Goal: Find specific page/section: Find specific page/section

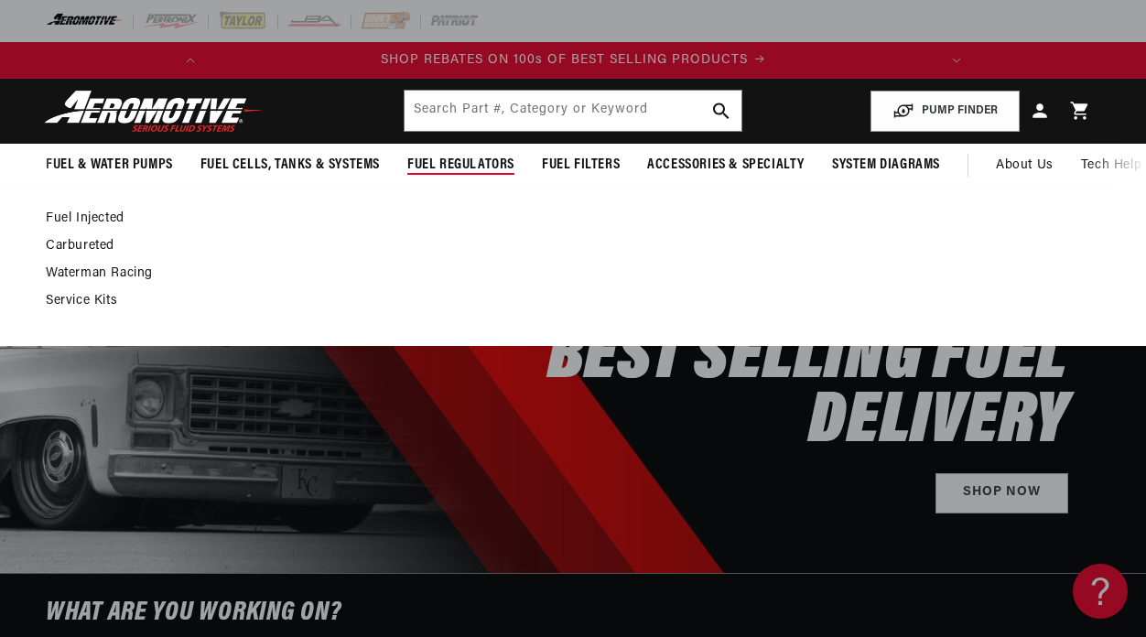
click at [109, 221] on link "Fuel Injected" at bounding box center [564, 219] width 1036 height 16
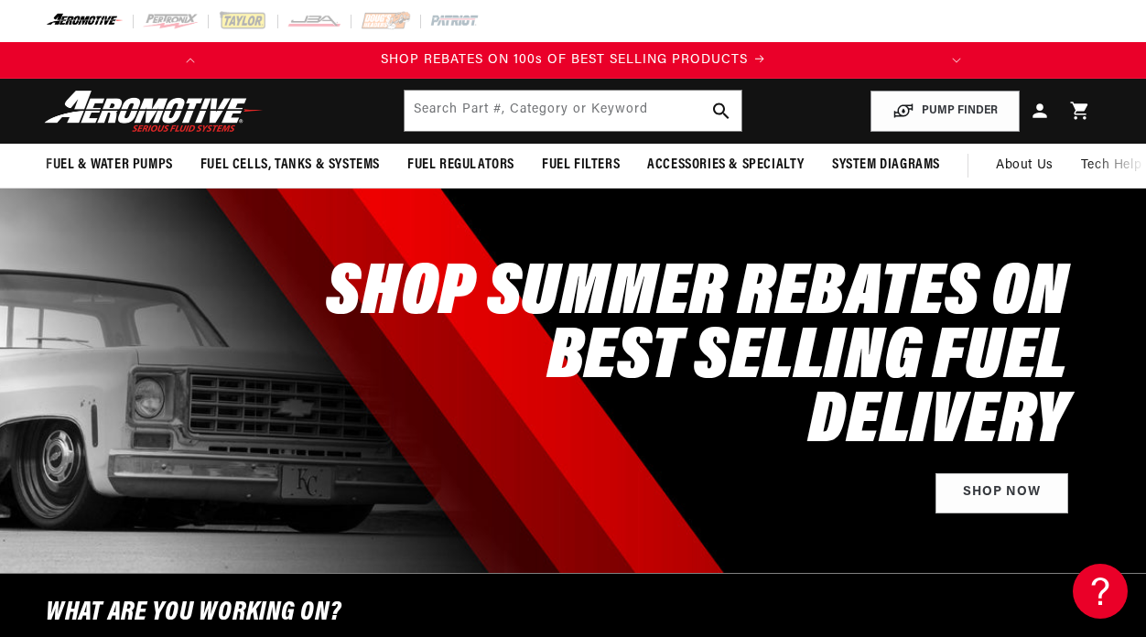
scroll to position [0, 724]
click at [515, 112] on input "text" at bounding box center [574, 111] width 338 height 40
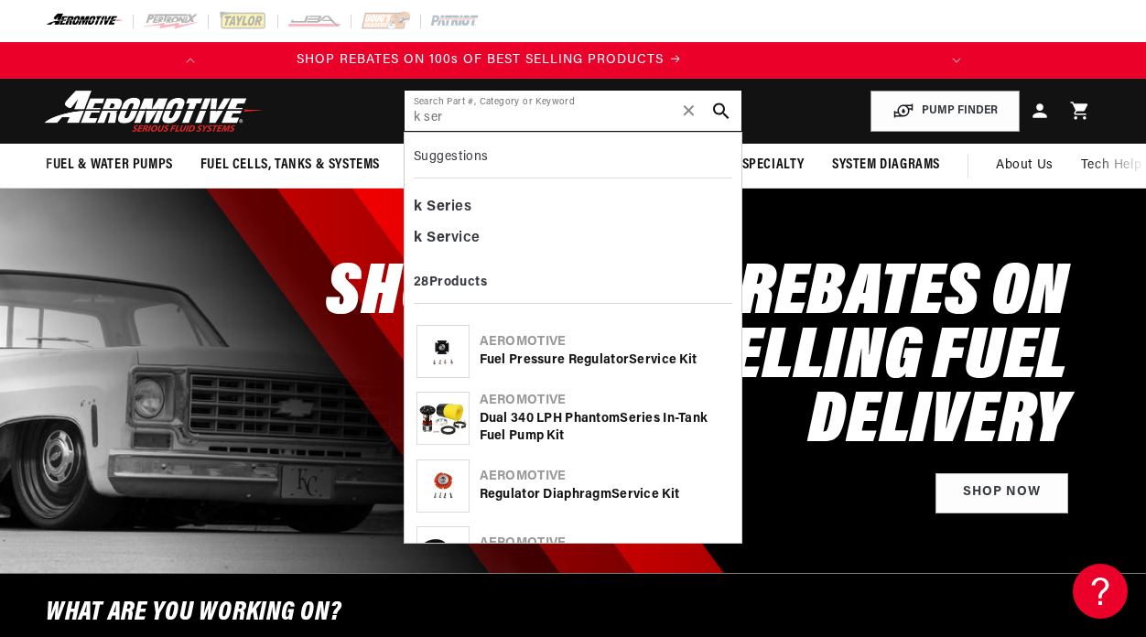
scroll to position [0, 0]
type input "k ser"
click at [458, 206] on div "k Ser ies" at bounding box center [574, 207] width 320 height 31
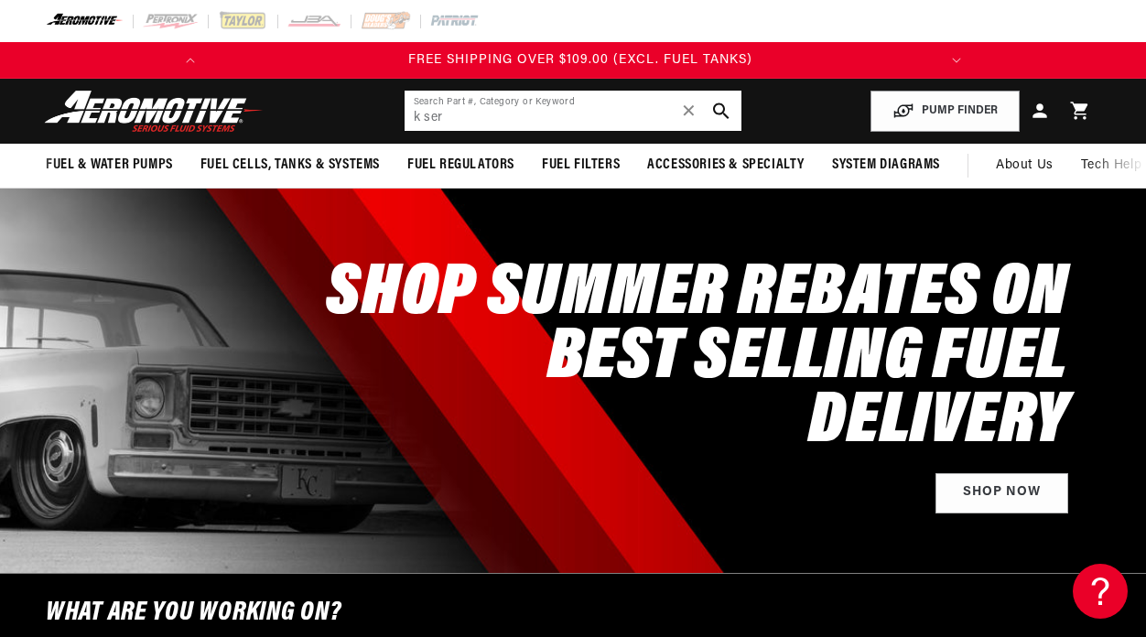
scroll to position [0, 724]
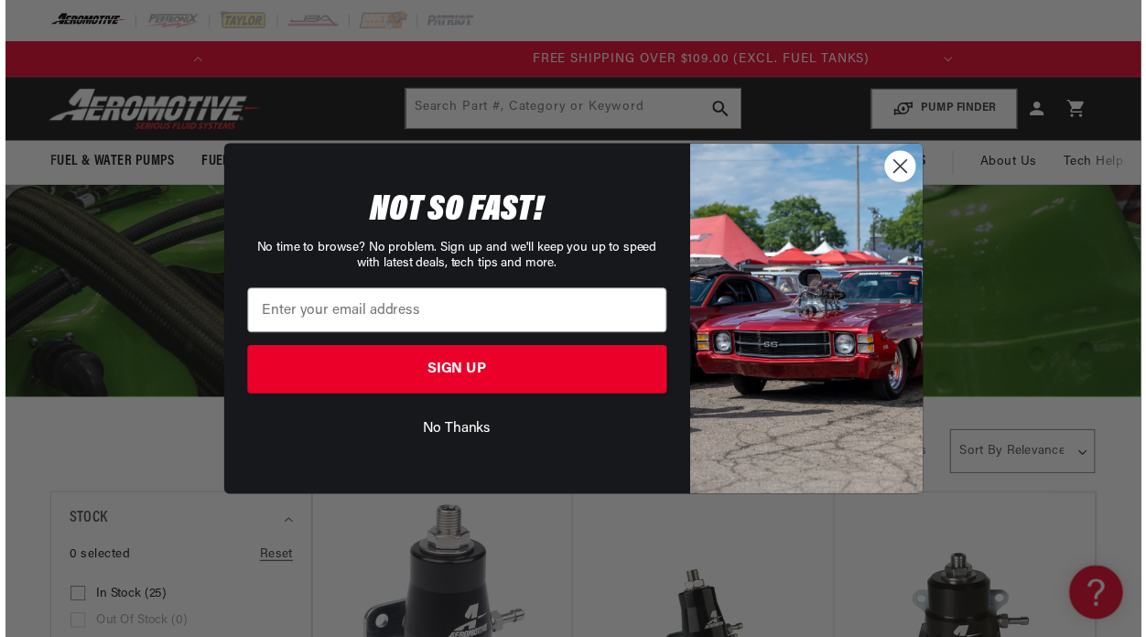
scroll to position [0, 724]
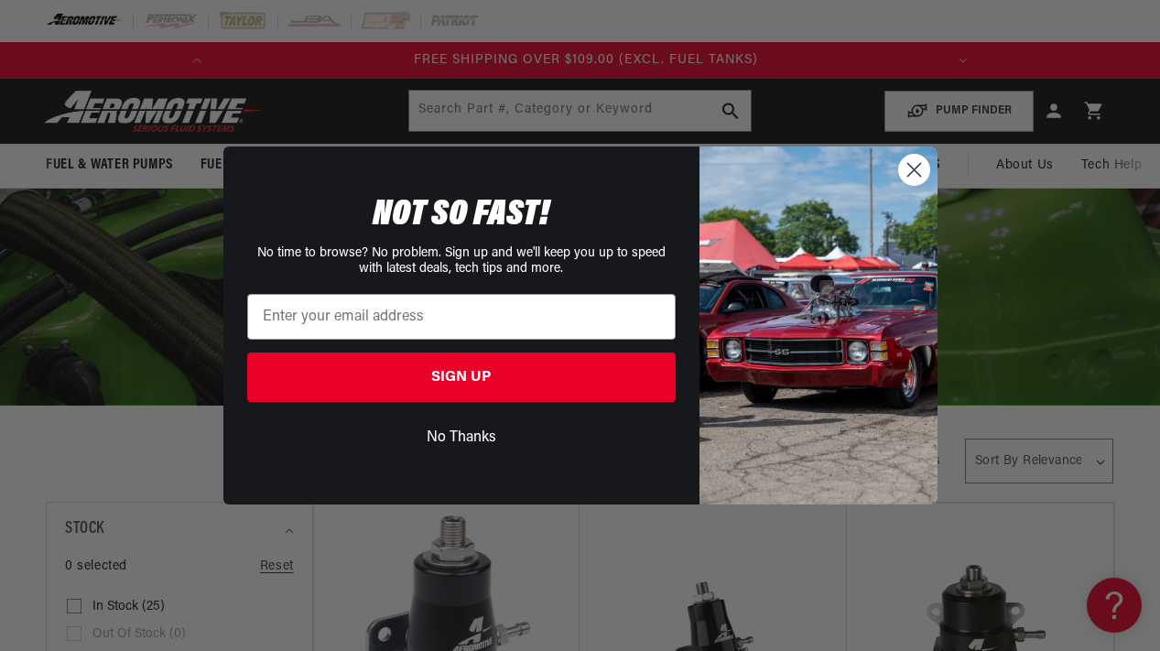
click at [467, 439] on button "No Thanks" at bounding box center [461, 437] width 428 height 35
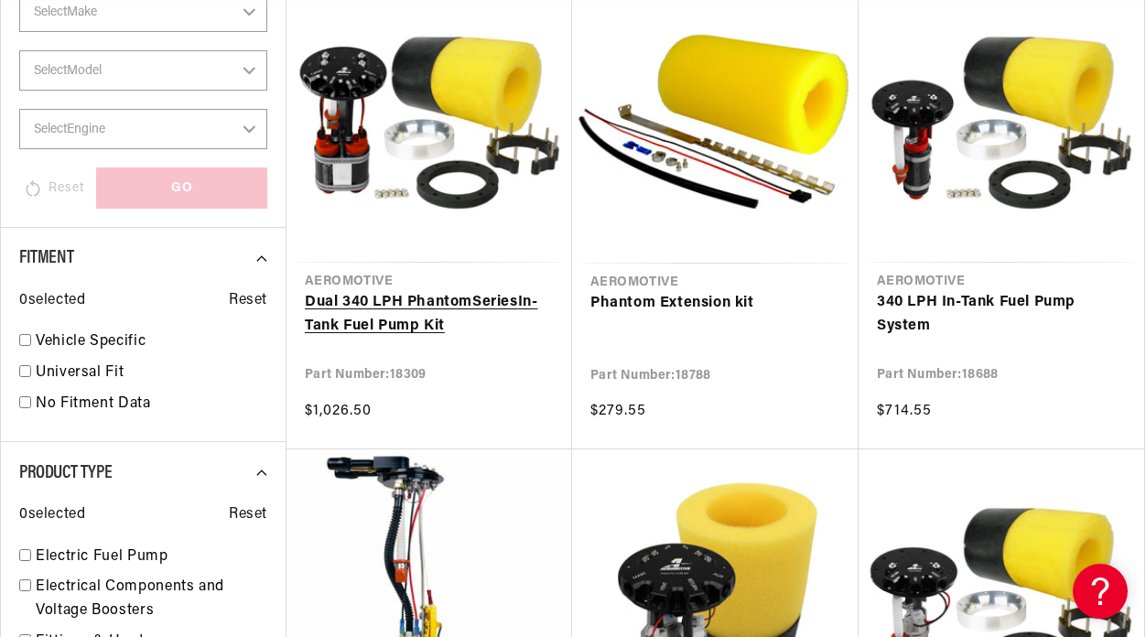
scroll to position [0, 724]
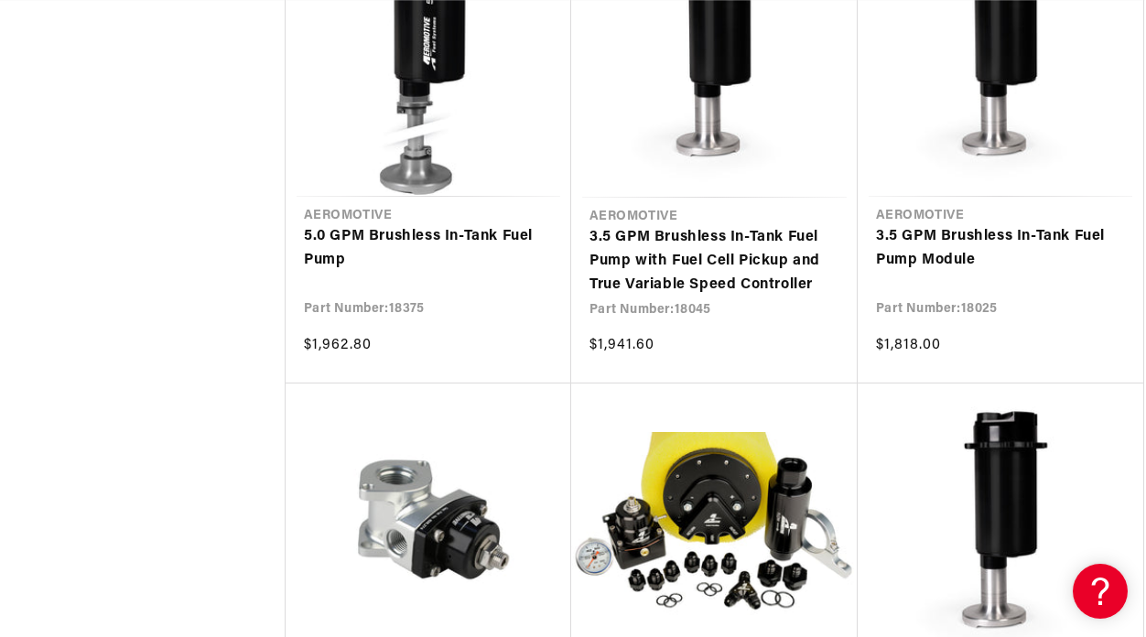
scroll to position [7201, 1]
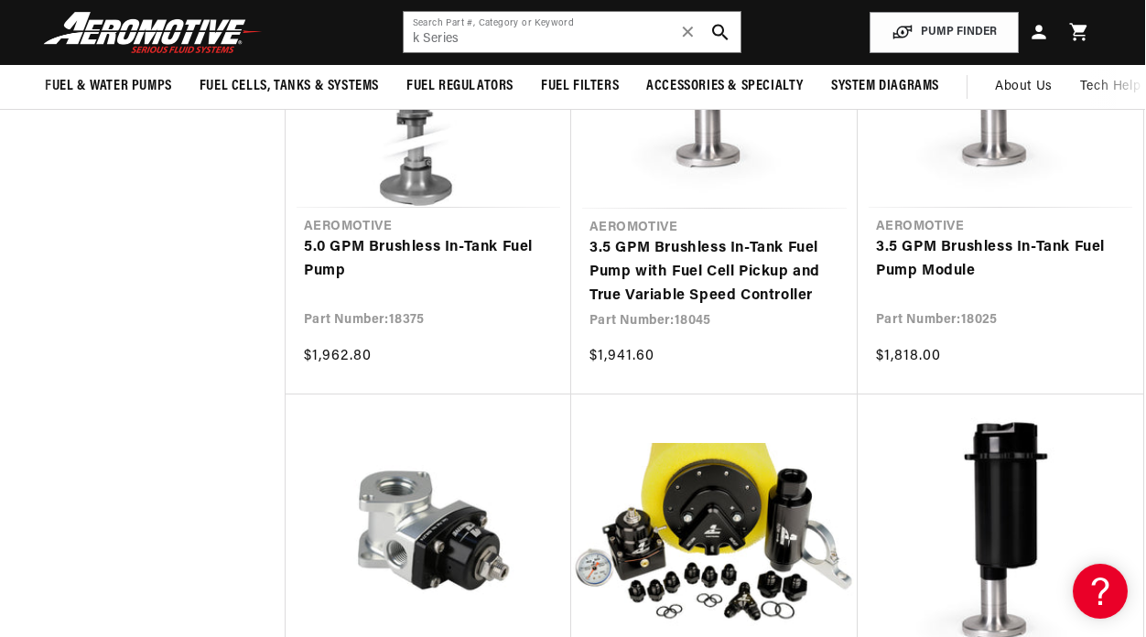
scroll to position [6988, 1]
